Goal: Information Seeking & Learning: Learn about a topic

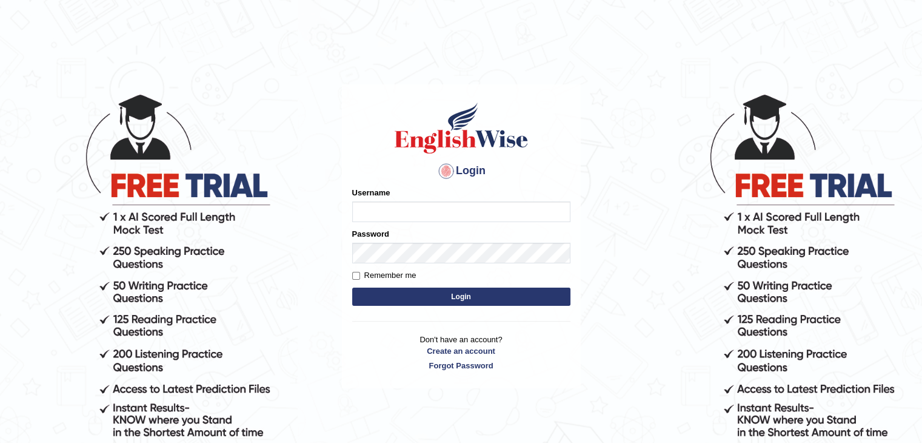
type input "pravapoudel"
click at [463, 295] on button "Login" at bounding box center [461, 296] width 218 height 18
type input "pravapoudel"
click at [449, 292] on button "Login" at bounding box center [461, 296] width 218 height 18
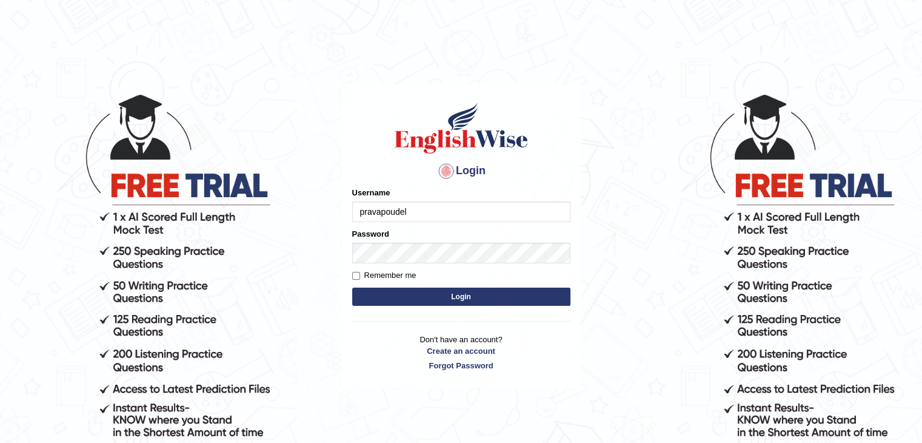
click at [449, 292] on button "Login" at bounding box center [461, 296] width 218 height 18
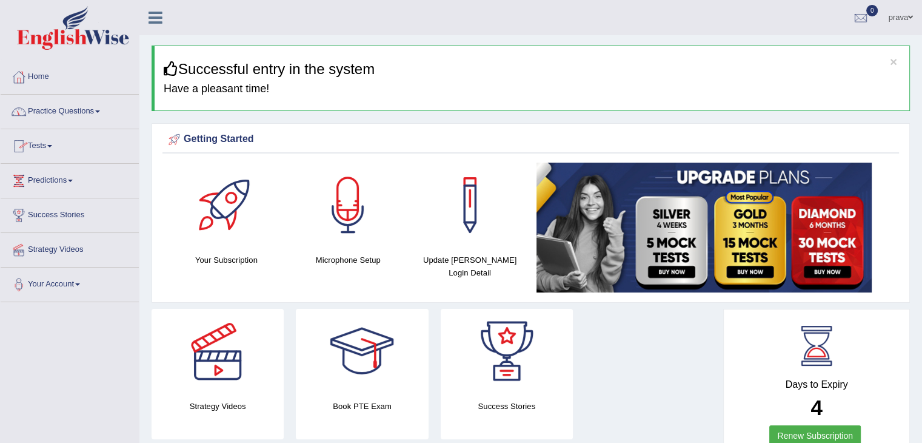
click at [78, 114] on link "Practice Questions" at bounding box center [70, 110] width 138 height 30
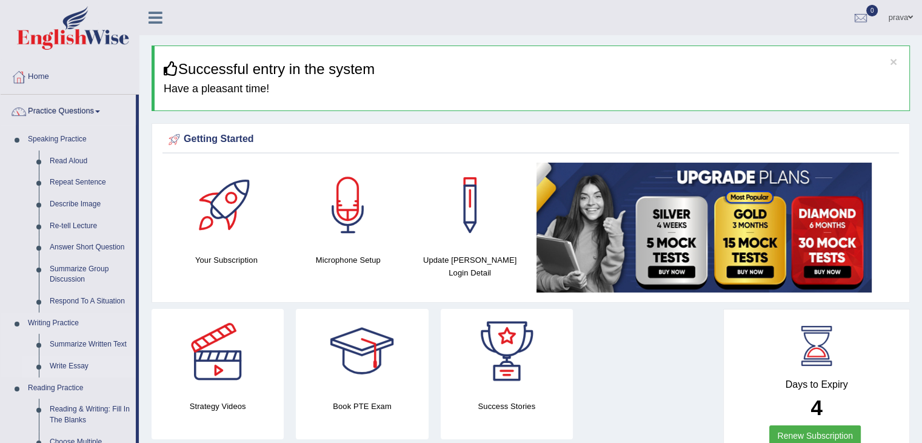
click at [65, 363] on link "Write Essay" at bounding box center [90, 366] width 92 height 22
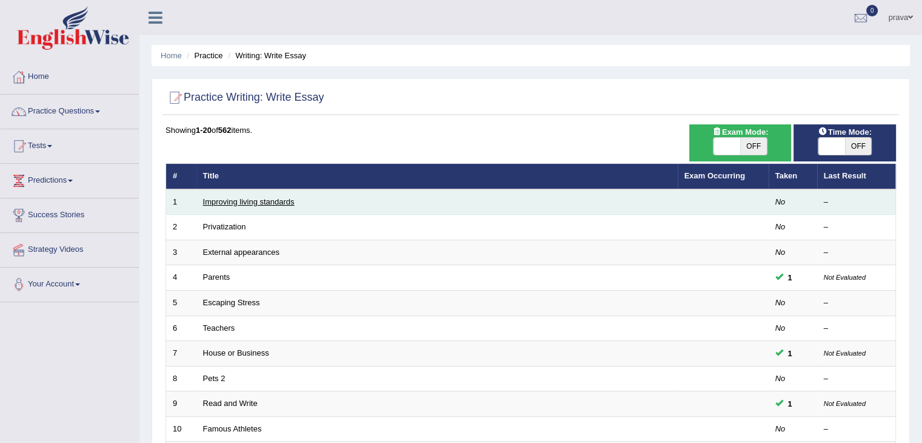
click at [260, 201] on link "Improving living standards" at bounding box center [249, 201] width 92 height 9
